Goal: Information Seeking & Learning: Find specific fact

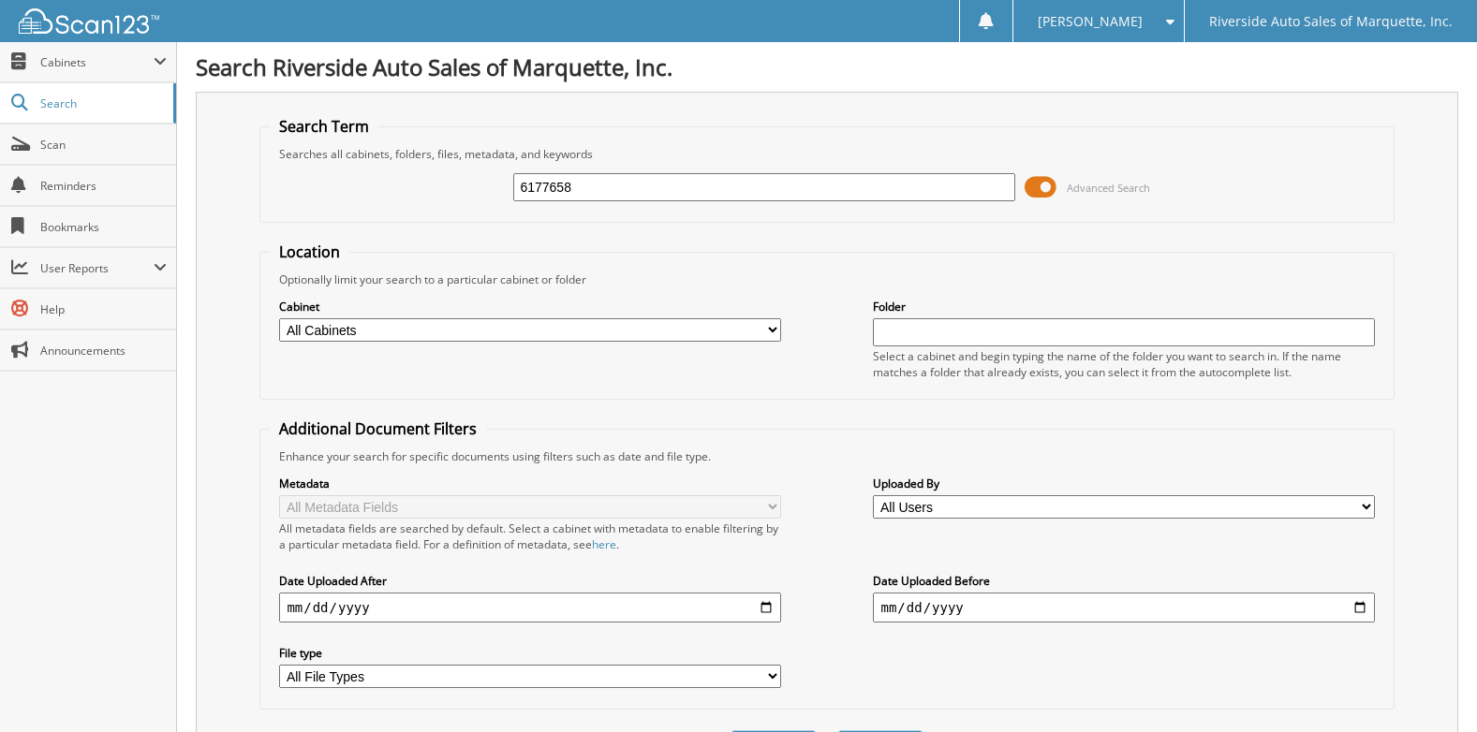
type input "6177658"
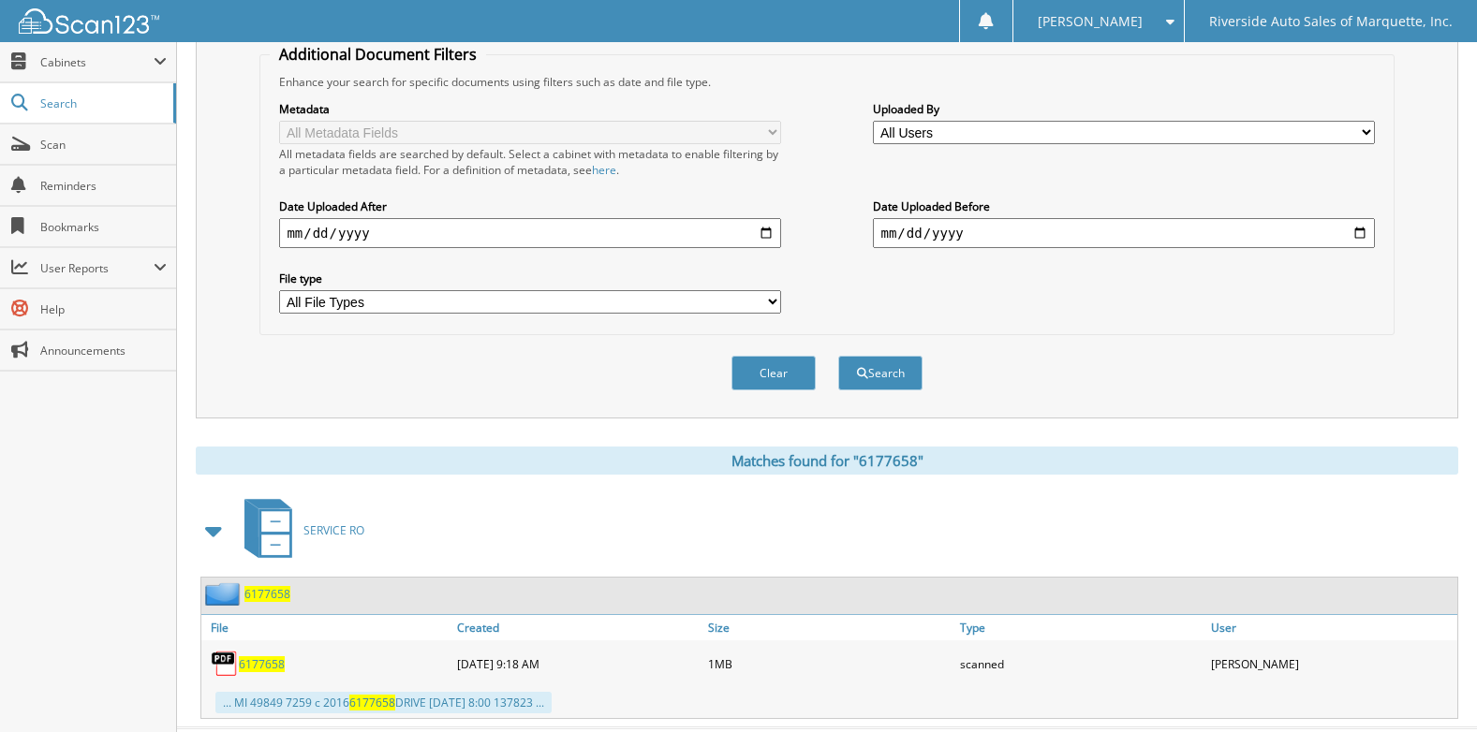
scroll to position [419, 0]
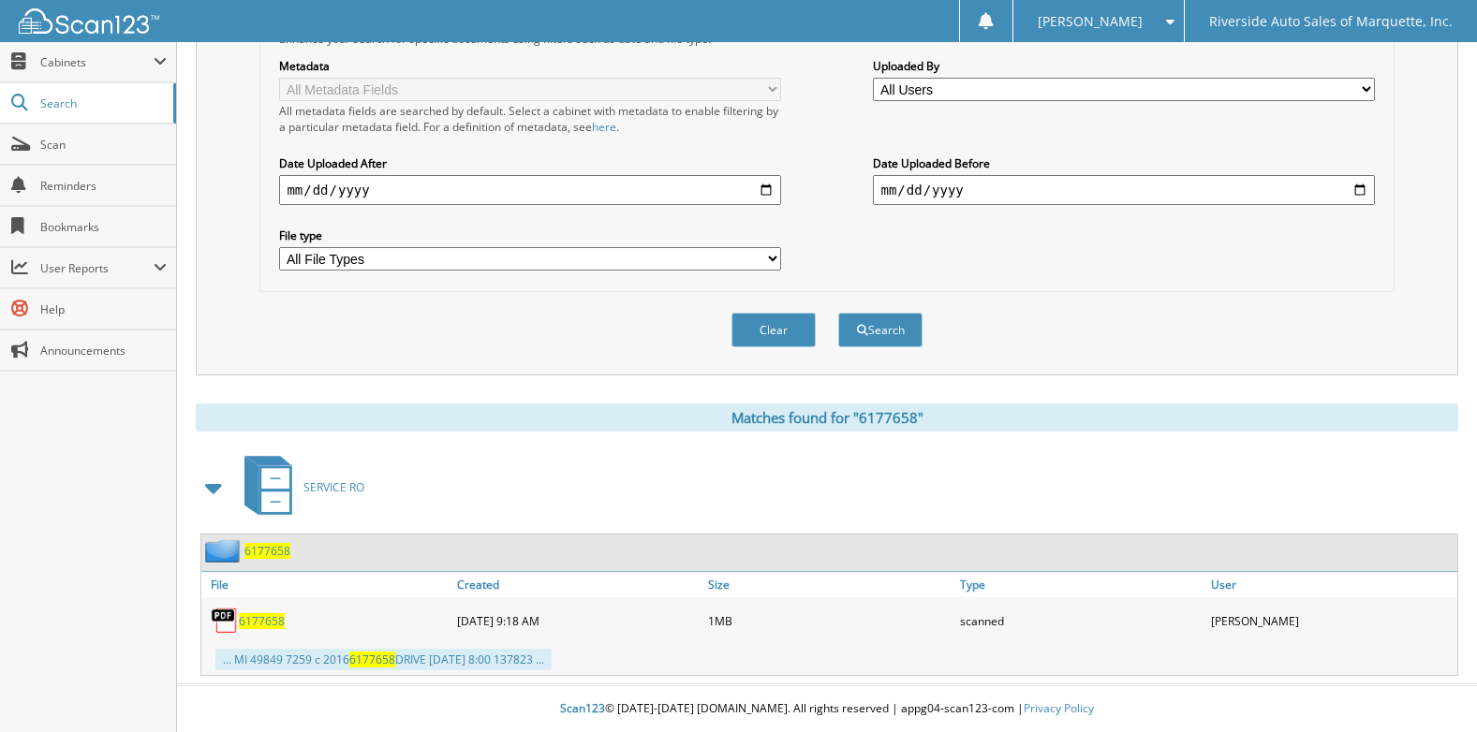
click at [264, 615] on span "6177658" at bounding box center [262, 621] width 46 height 16
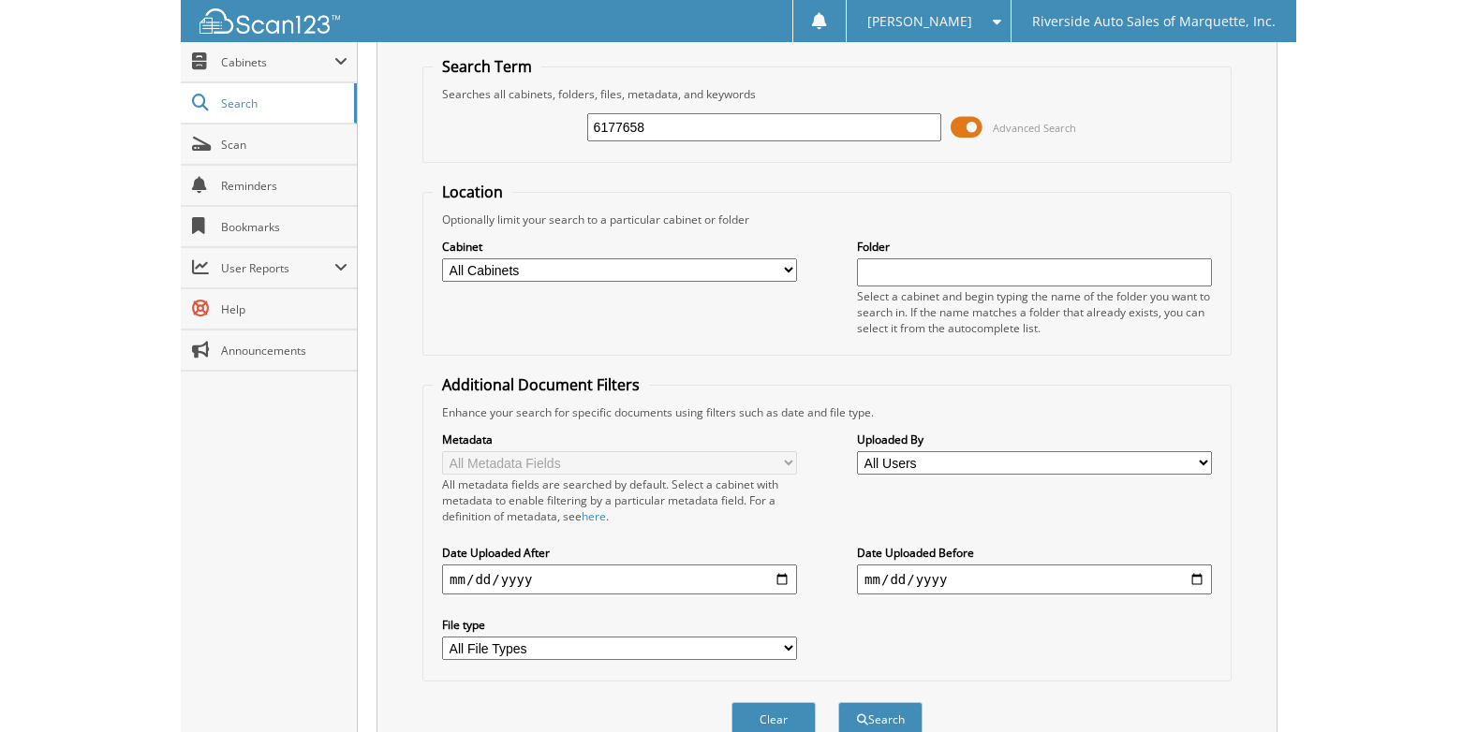
scroll to position [0, 0]
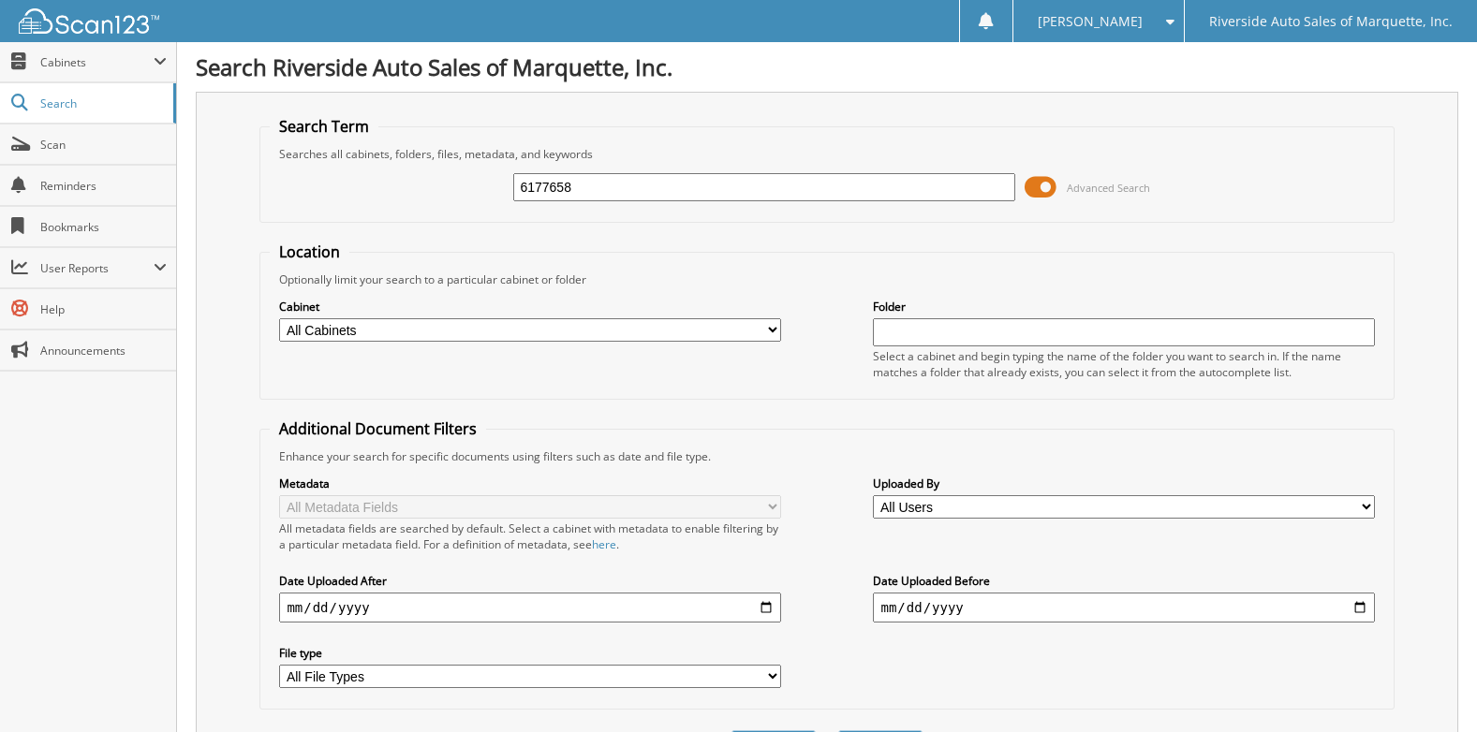
click at [619, 208] on div "6177658 Advanced Search" at bounding box center [826, 187] width 1113 height 51
click at [614, 198] on input "6177658" at bounding box center [763, 187] width 501 height 28
click at [614, 197] on input "6177658" at bounding box center [763, 187] width 501 height 28
click at [1344, 135] on fieldset "Search Term Searches all cabinets, folders, files, metadata, and keywords Advan…" at bounding box center [826, 169] width 1134 height 107
